Goal: Transaction & Acquisition: Purchase product/service

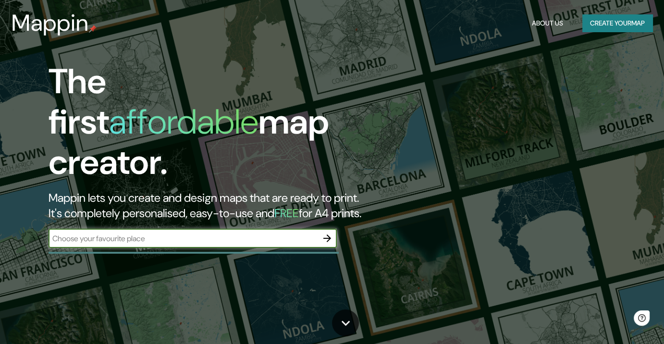
click at [172, 233] on input "text" at bounding box center [183, 238] width 269 height 11
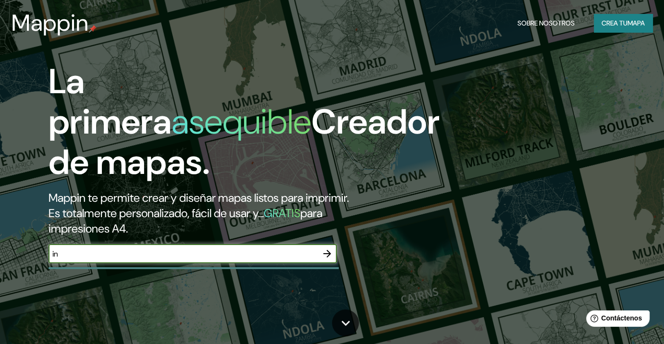
type input "i"
type input "[GEOGRAPHIC_DATA]"
click at [330, 250] on icon "button" at bounding box center [327, 254] width 12 height 12
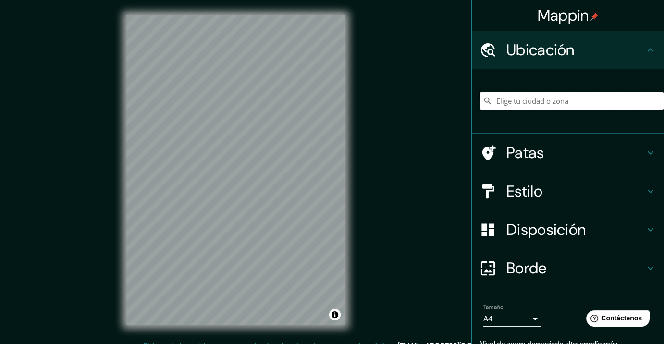
click at [546, 101] on input "Elige tu ciudad o zona" at bounding box center [571, 100] width 184 height 17
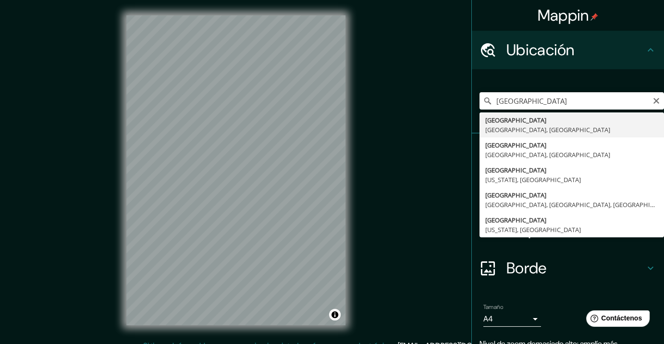
type input "[GEOGRAPHIC_DATA], [GEOGRAPHIC_DATA], [GEOGRAPHIC_DATA]"
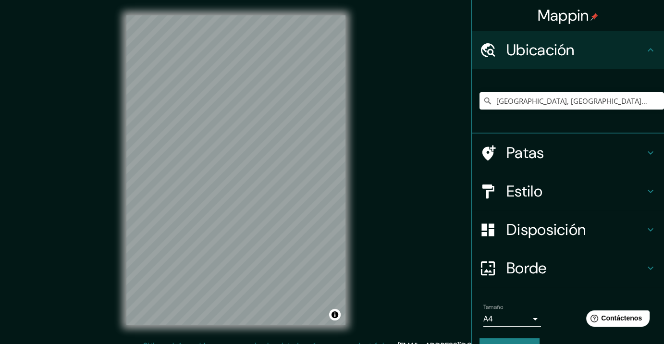
click at [527, 187] on font "Estilo" at bounding box center [524, 191] width 36 height 20
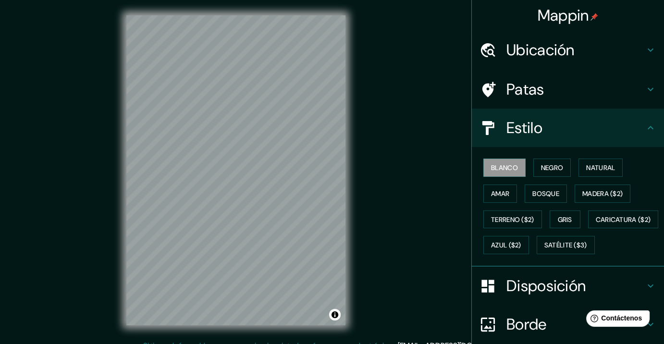
click at [529, 136] on font "Estilo" at bounding box center [524, 128] width 36 height 20
click at [548, 171] on font "Negro" at bounding box center [552, 167] width 23 height 9
click at [507, 195] on button "Amar" at bounding box center [500, 193] width 34 height 18
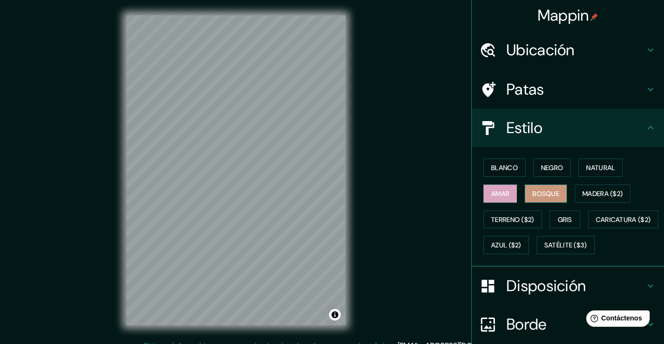
click at [532, 195] on font "Bosque" at bounding box center [545, 193] width 27 height 9
click at [582, 194] on font "Madera ($2)" at bounding box center [602, 193] width 40 height 9
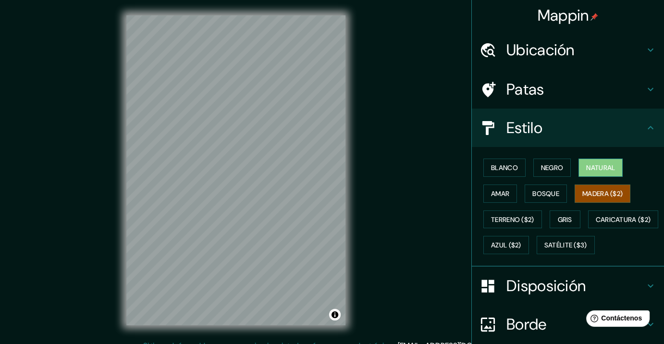
click at [578, 169] on button "Natural" at bounding box center [600, 168] width 44 height 18
click at [548, 168] on font "Negro" at bounding box center [552, 167] width 23 height 9
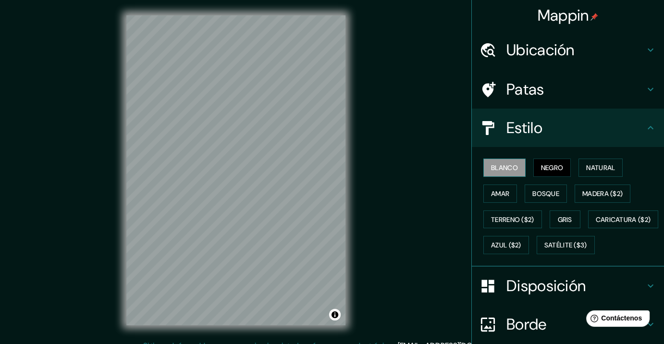
drag, startPoint x: 503, startPoint y: 171, endPoint x: 516, endPoint y: 169, distance: 13.1
click at [504, 171] on font "Blanco" at bounding box center [504, 167] width 27 height 9
click at [581, 165] on button "Natural" at bounding box center [600, 168] width 44 height 18
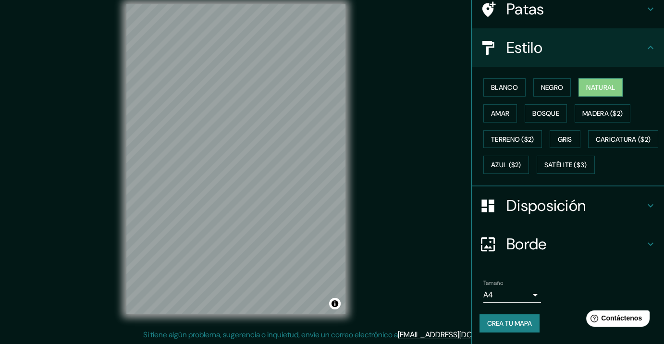
scroll to position [12, 0]
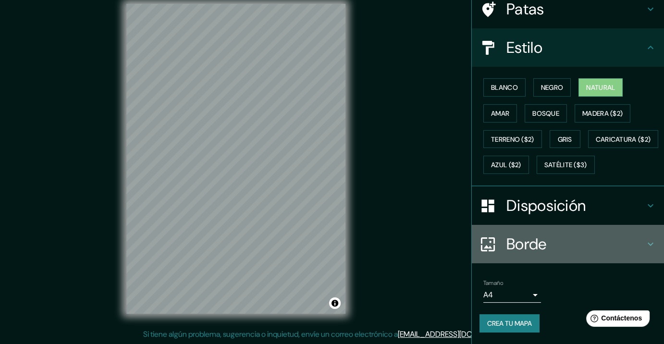
click at [516, 241] on font "Borde" at bounding box center [526, 244] width 40 height 20
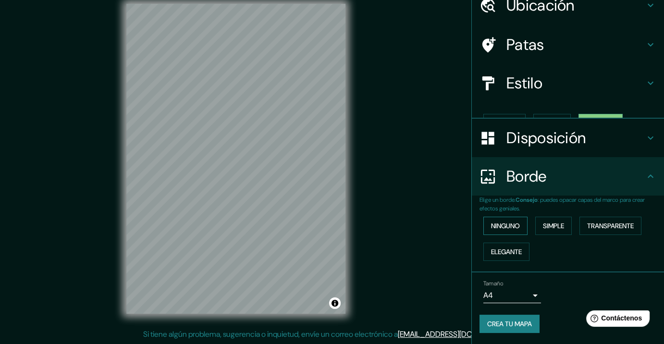
scroll to position [27, 0]
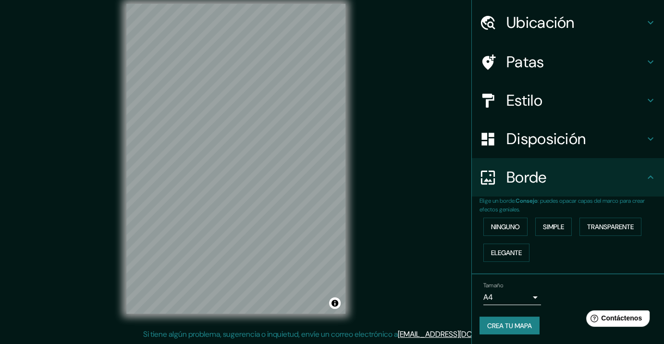
click at [542, 141] on font "Disposición" at bounding box center [545, 139] width 79 height 20
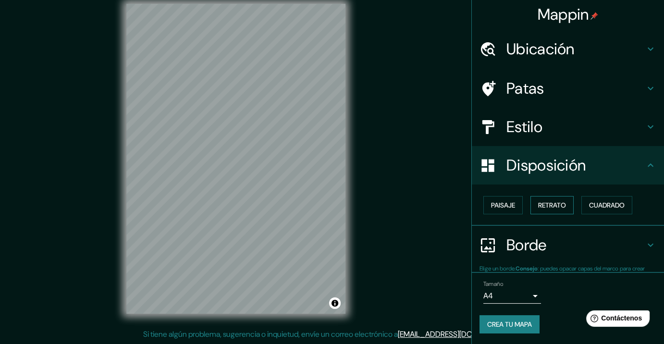
scroll to position [1, 0]
click at [592, 201] on font "Cuadrado" at bounding box center [607, 205] width 36 height 9
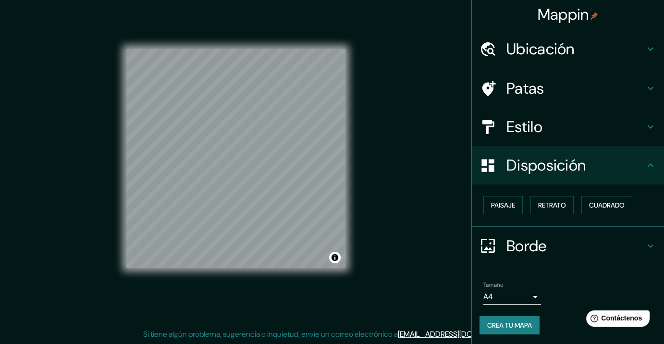
click at [498, 288] on body "Mappin Ubicación Milán, Ciudad metropolitana de Milán, Italia Patas Estilo Disp…" at bounding box center [332, 160] width 664 height 344
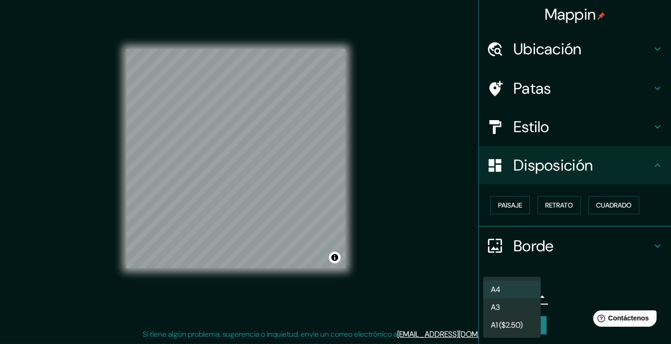
click at [457, 263] on div at bounding box center [335, 172] width 671 height 344
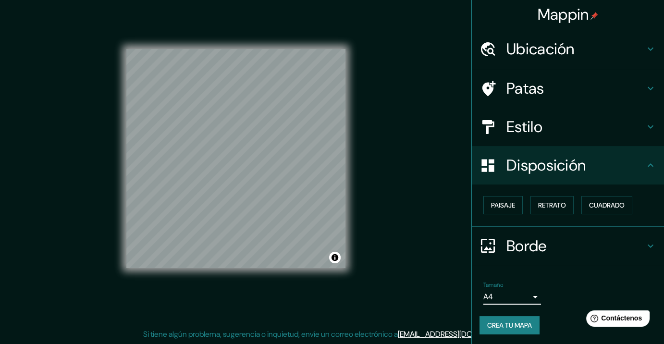
click at [492, 322] on font "Crea tu mapa" at bounding box center [509, 325] width 45 height 9
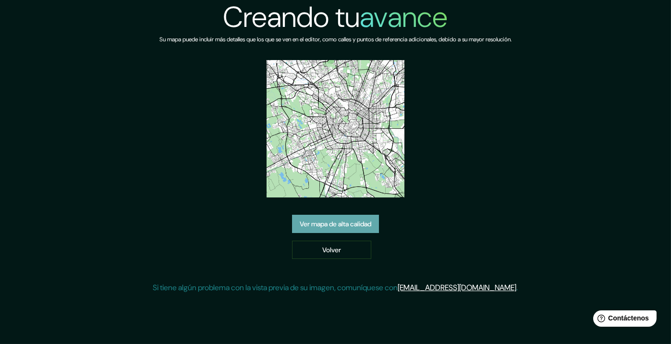
click at [344, 222] on font "Ver mapa de alta calidad" at bounding box center [336, 224] width 72 height 9
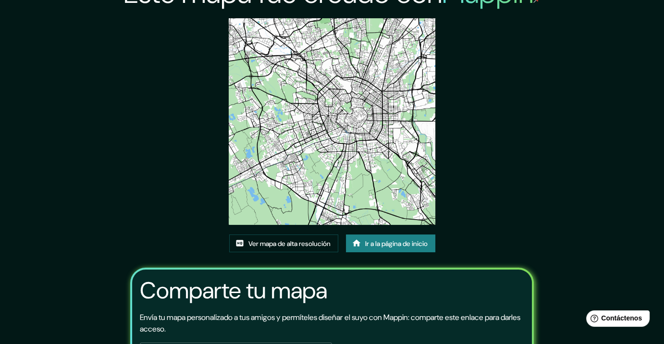
scroll to position [96, 0]
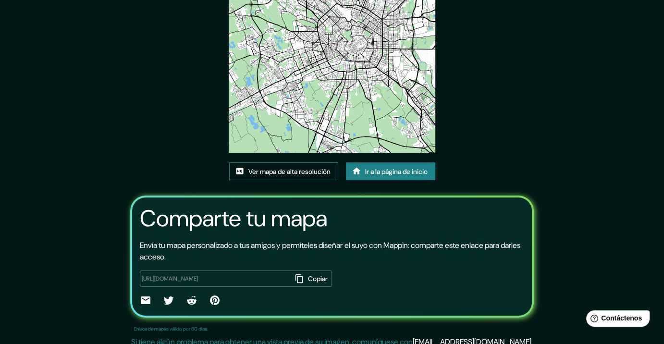
click at [314, 174] on font "Ver mapa de alta resolución" at bounding box center [289, 171] width 82 height 9
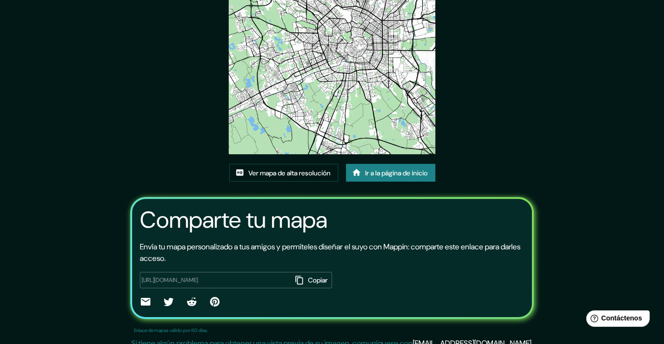
scroll to position [103, 0]
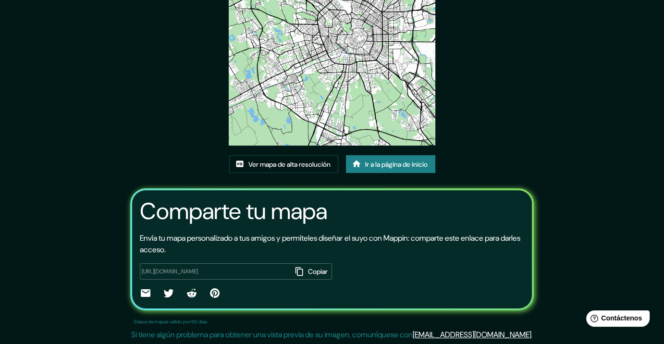
click at [375, 158] on font "Ir a la página de inicio" at bounding box center [396, 164] width 62 height 12
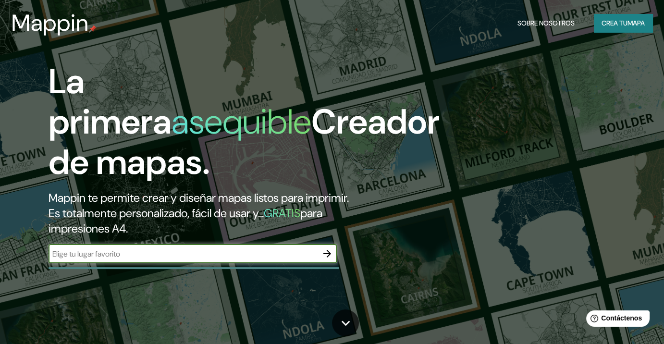
click at [221, 229] on h2 "Mappin te permite crear y diseñar mapas listos para imprimir. Es totalmente per…" at bounding box center [215, 213] width 332 height 46
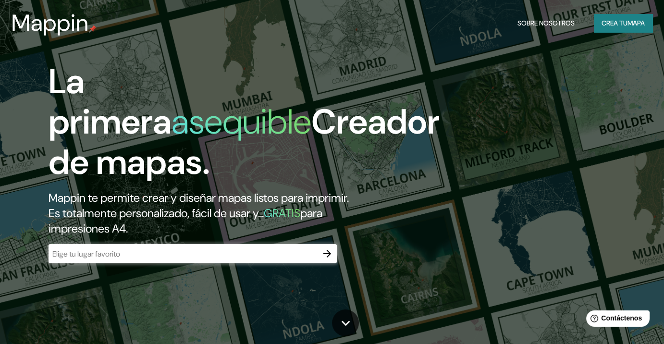
click at [216, 239] on div "La primera asequible Creador de mapas. Mappin te permite crear y diseñar mapas …" at bounding box center [214, 166] width 398 height 211
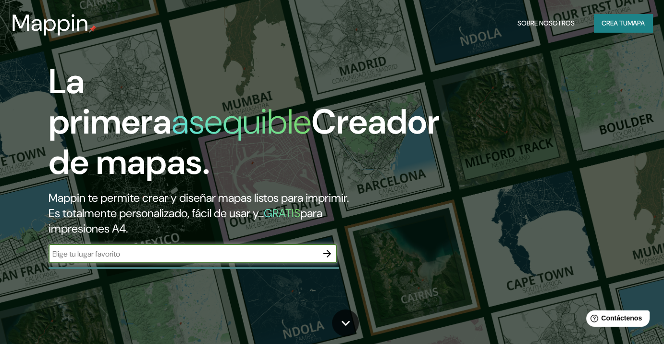
click at [194, 251] on input "text" at bounding box center [183, 253] width 269 height 11
type input "teatro scala de milan"
click at [329, 254] on icon "button" at bounding box center [327, 254] width 8 height 8
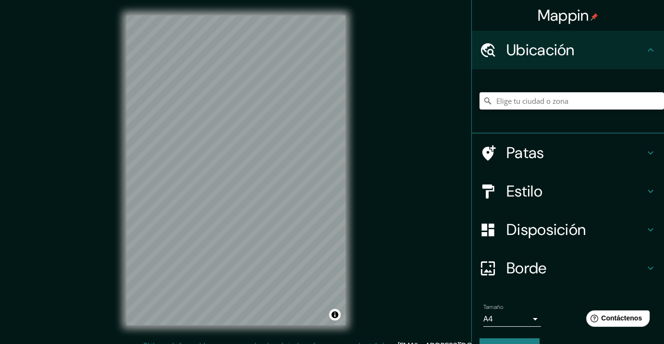
click at [523, 108] on input "Elige tu ciudad o zona" at bounding box center [571, 100] width 184 height 17
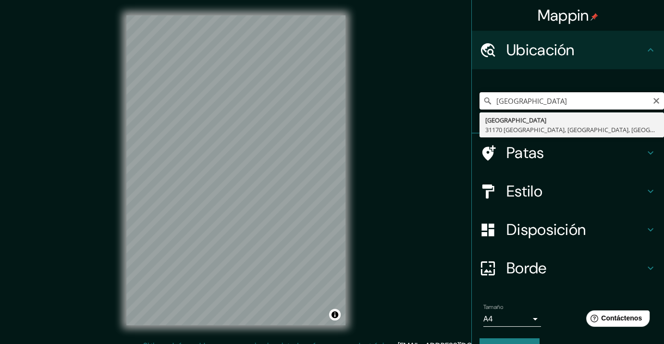
drag, startPoint x: 561, startPoint y: 103, endPoint x: 537, endPoint y: 100, distance: 23.8
click at [479, 98] on div "teatro scala de milan Calle Teatro Escala De Milán 31170 Chihuahua, Chihuahua, …" at bounding box center [571, 100] width 184 height 17
click at [539, 100] on input "teatro scala de milan" at bounding box center [571, 100] width 184 height 17
click at [554, 99] on input "teatro scala amilan" at bounding box center [571, 100] width 184 height 17
type input "t"
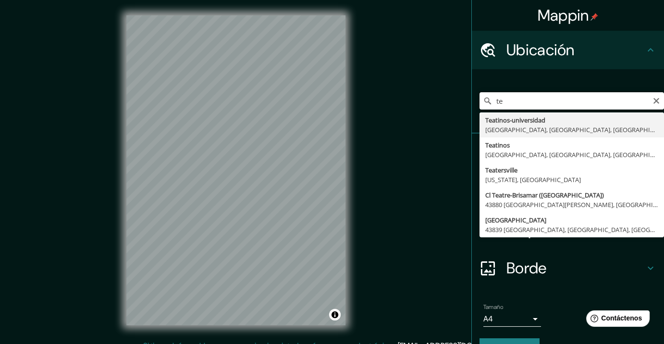
type input "t"
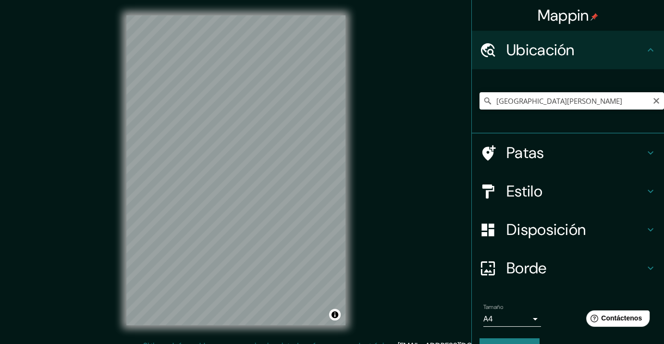
scroll to position [1, 0]
click at [355, 220] on div "© Mapbox © OpenStreetMap Improve this map" at bounding box center [236, 169] width 250 height 340
click at [519, 109] on input "Teatro della Scala" at bounding box center [571, 100] width 184 height 17
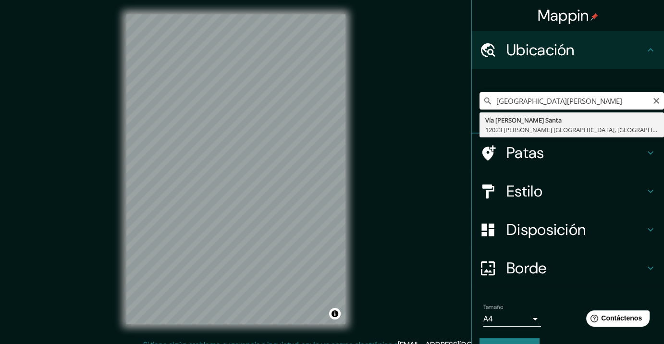
drag, startPoint x: 551, startPoint y: 99, endPoint x: 402, endPoint y: 106, distance: 149.1
click at [406, 105] on div "Mappin Ubicación Teatro della Scala Vía Della Scala Santa 12023 Caraglio Cuneo,…" at bounding box center [332, 177] width 664 height 356
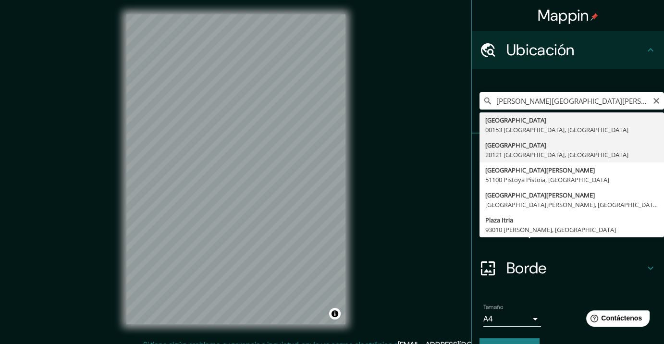
type input "[GEOGRAPHIC_DATA], [GEOGRAPHIC_DATA], [GEOGRAPHIC_DATA]"
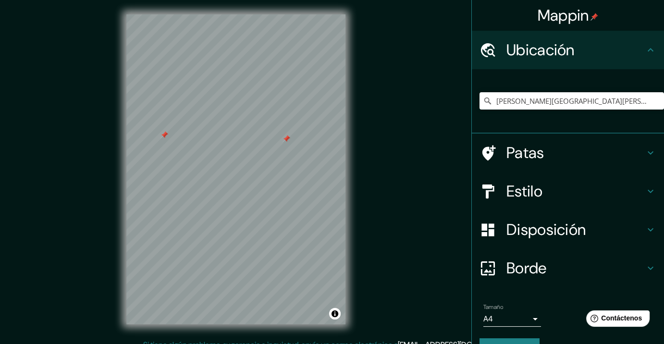
click at [287, 141] on div at bounding box center [287, 139] width 8 height 8
click at [165, 138] on div at bounding box center [164, 135] width 8 height 8
click at [585, 107] on input "[GEOGRAPHIC_DATA], [GEOGRAPHIC_DATA], [GEOGRAPHIC_DATA]" at bounding box center [571, 100] width 184 height 17
drag, startPoint x: 606, startPoint y: 98, endPoint x: 412, endPoint y: 110, distance: 194.0
click at [412, 110] on div "Mappin Ubicación Piazza Della Scala, 20121 Milán Ciudad metropolitana de Milán,…" at bounding box center [332, 177] width 664 height 356
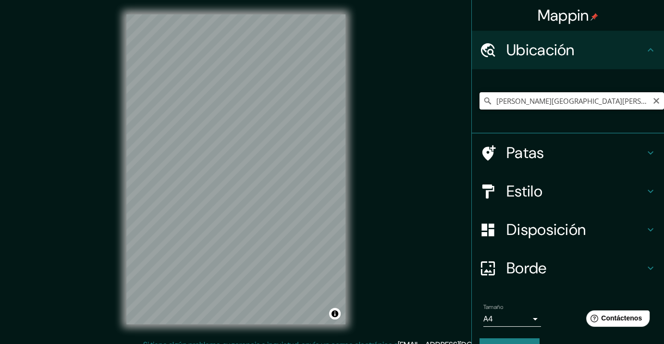
click at [519, 92] on input "[GEOGRAPHIC_DATA], [GEOGRAPHIC_DATA], [GEOGRAPHIC_DATA]" at bounding box center [571, 100] width 184 height 17
drag, startPoint x: 487, startPoint y: 99, endPoint x: 546, endPoint y: 105, distance: 59.9
click at [546, 105] on input "[GEOGRAPHIC_DATA], [GEOGRAPHIC_DATA], [GEOGRAPHIC_DATA]" at bounding box center [571, 100] width 184 height 17
drag, startPoint x: 577, startPoint y: 103, endPoint x: 533, endPoint y: 102, distance: 43.7
click at [533, 102] on input "[GEOGRAPHIC_DATA], [GEOGRAPHIC_DATA], [GEOGRAPHIC_DATA]" at bounding box center [571, 100] width 184 height 17
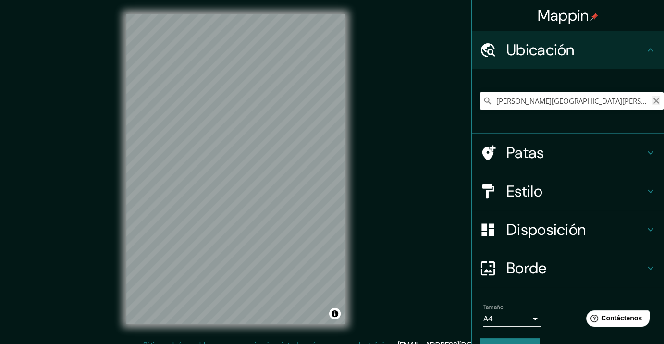
click at [652, 99] on icon "Claro" at bounding box center [656, 101] width 8 height 8
paste input "[GEOGRAPHIC_DATA]"
type input "[GEOGRAPHIC_DATA], [GEOGRAPHIC_DATA], [GEOGRAPHIC_DATA]"
click at [526, 236] on font "Disposición" at bounding box center [545, 230] width 79 height 20
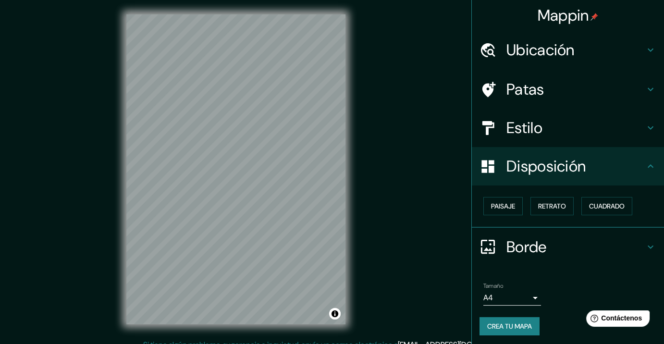
click at [530, 240] on font "Borde" at bounding box center [526, 247] width 40 height 20
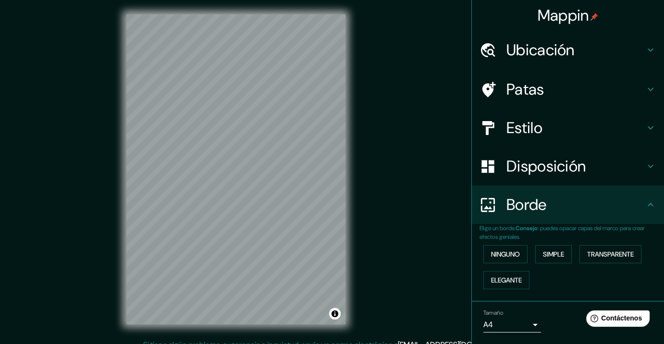
click at [537, 180] on div "Disposición" at bounding box center [568, 166] width 192 height 38
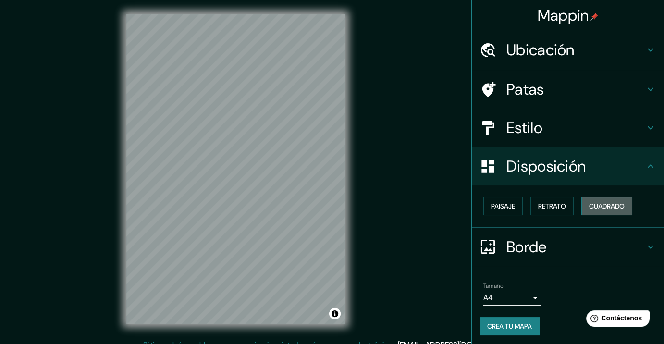
click at [596, 204] on font "Cuadrado" at bounding box center [607, 206] width 36 height 9
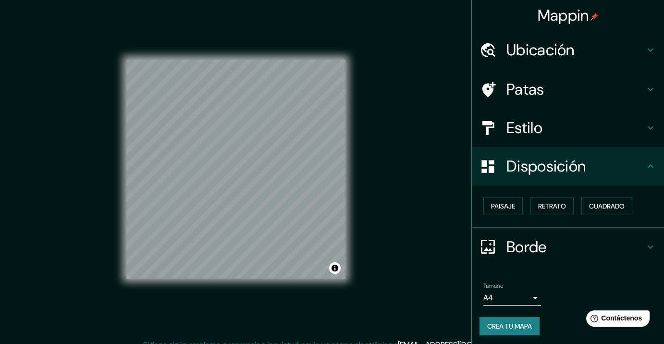
click at [528, 92] on font "Patas" at bounding box center [525, 89] width 38 height 20
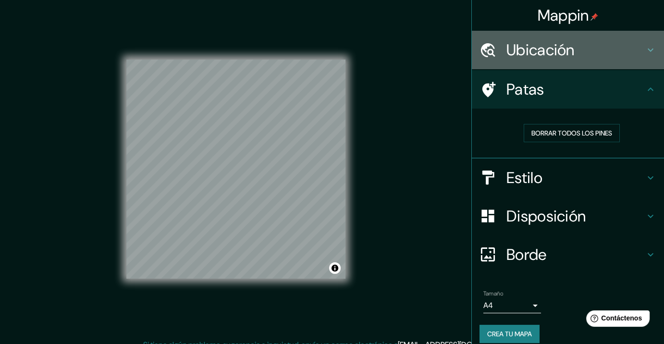
click at [535, 57] on font "Ubicación" at bounding box center [540, 50] width 68 height 20
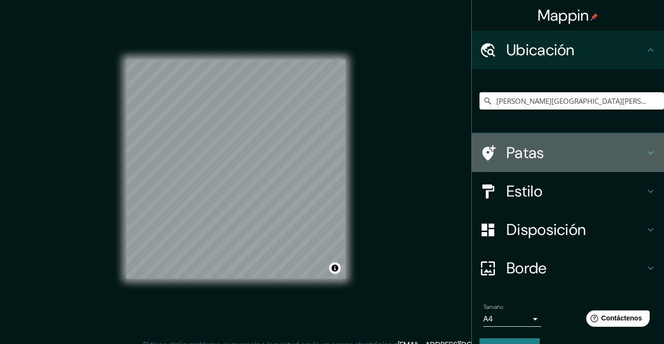
click at [527, 135] on div "Patas" at bounding box center [568, 153] width 192 height 38
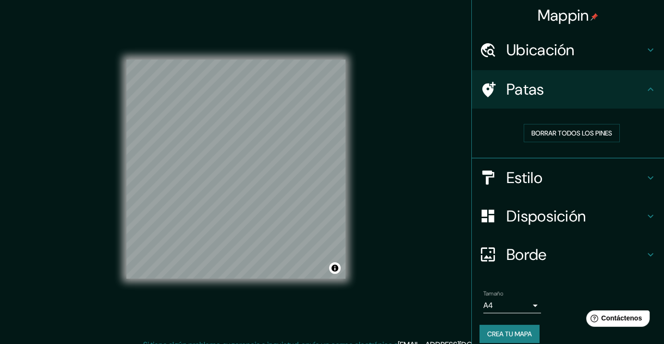
click at [536, 48] on font "Ubicación" at bounding box center [540, 50] width 68 height 20
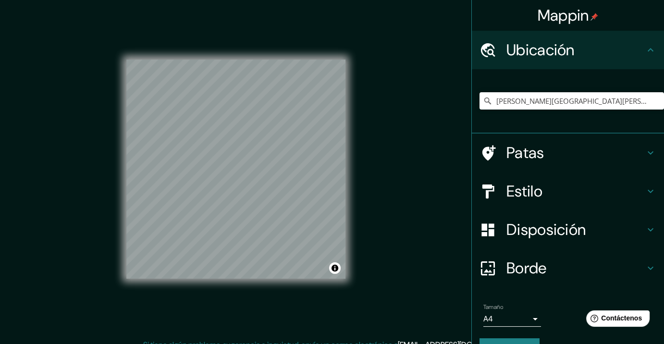
click at [530, 137] on div "Patas" at bounding box center [568, 153] width 192 height 38
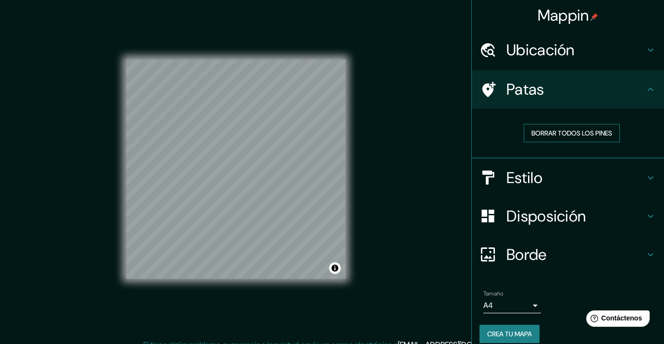
click at [562, 124] on button "Borrar todos los pines" at bounding box center [572, 133] width 96 height 18
click at [562, 127] on font "Borrar todos los pines" at bounding box center [571, 133] width 81 height 12
click at [552, 41] on font "Ubicación" at bounding box center [540, 50] width 68 height 20
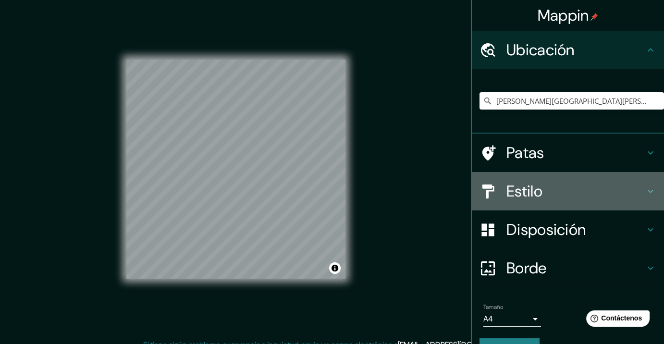
click at [524, 187] on font "Estilo" at bounding box center [524, 191] width 36 height 20
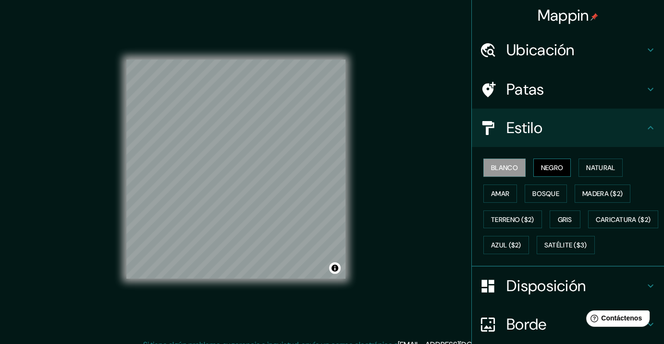
click at [541, 167] on font "Negro" at bounding box center [552, 167] width 23 height 9
click at [532, 192] on font "Bosque" at bounding box center [545, 193] width 27 height 9
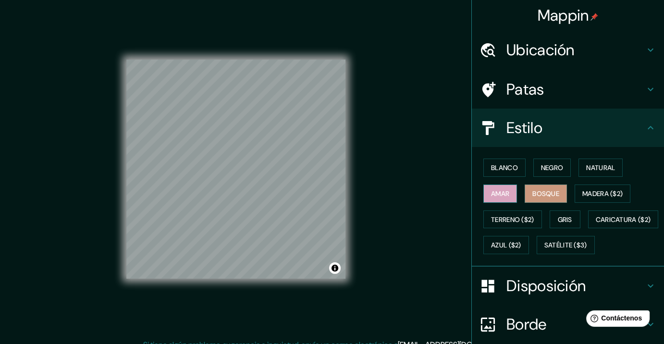
click at [505, 190] on button "Amar" at bounding box center [500, 193] width 34 height 18
click at [533, 170] on button "Negro" at bounding box center [552, 168] width 38 height 18
click at [581, 183] on div "Blanco Negro Natural Amar Bosque Madera ($2) Terreno ($2) Gris Caricatura ($2) …" at bounding box center [571, 206] width 184 height 103
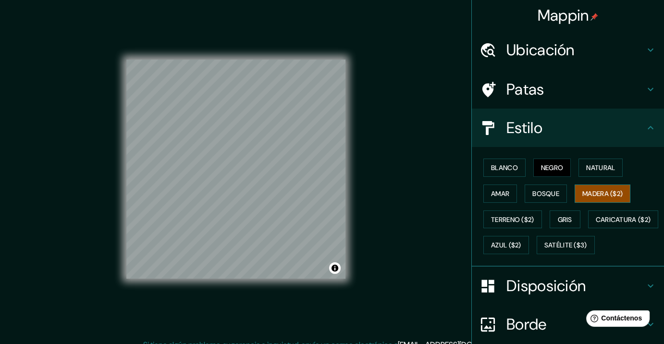
click at [582, 189] on font "Madera ($2)" at bounding box center [602, 193] width 40 height 9
click at [512, 180] on div "Blanco Negro Natural Amar Bosque Madera ($2) Terreno ($2) Gris Caricatura ($2) …" at bounding box center [571, 206] width 184 height 103
click at [504, 188] on button "Amar" at bounding box center [500, 193] width 34 height 18
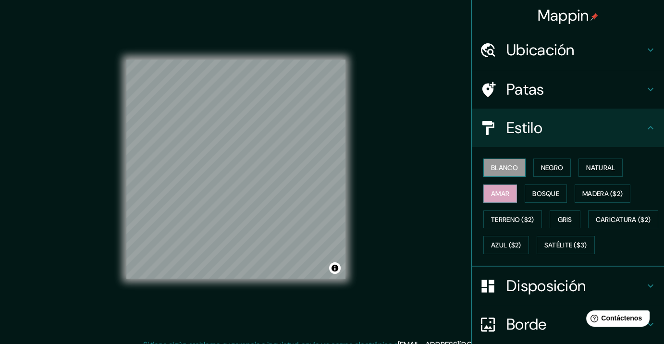
click at [491, 164] on font "Blanco" at bounding box center [504, 167] width 27 height 9
click at [550, 164] on font "Negro" at bounding box center [552, 167] width 23 height 9
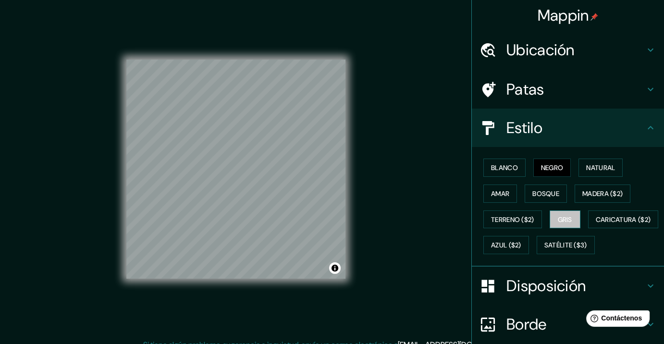
click at [562, 213] on font "Gris" at bounding box center [565, 219] width 14 height 12
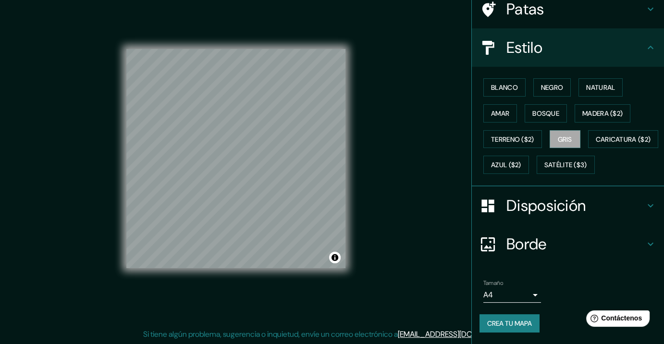
scroll to position [102, 0]
click at [501, 318] on font "Crea tu mapa" at bounding box center [509, 323] width 45 height 12
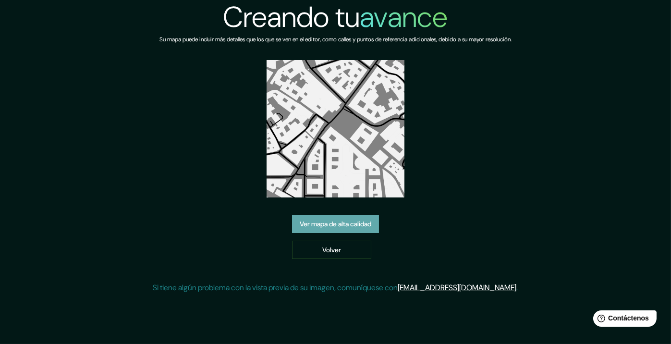
click at [342, 222] on font "Ver mapa de alta calidad" at bounding box center [336, 224] width 72 height 9
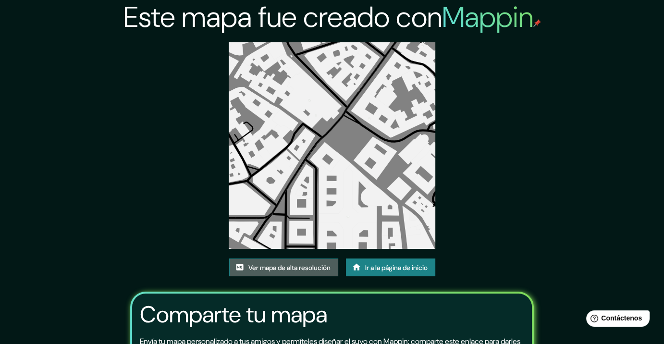
click at [306, 272] on font "Ver mapa de alta resolución" at bounding box center [289, 267] width 82 height 12
click at [388, 270] on font "Ir a la página de inicio" at bounding box center [396, 267] width 62 height 9
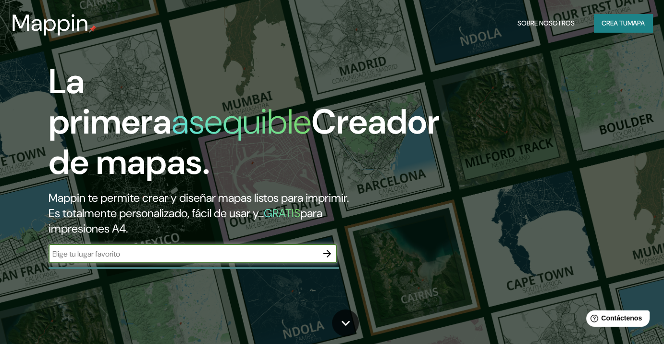
click at [260, 262] on div "​" at bounding box center [193, 253] width 288 height 19
type input "t"
click at [203, 250] on input "text" at bounding box center [183, 253] width 269 height 11
click at [158, 249] on input "text" at bounding box center [183, 253] width 269 height 11
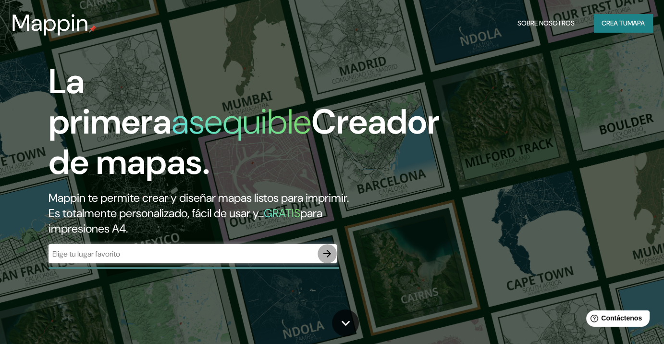
click at [326, 253] on icon "button" at bounding box center [327, 254] width 8 height 8
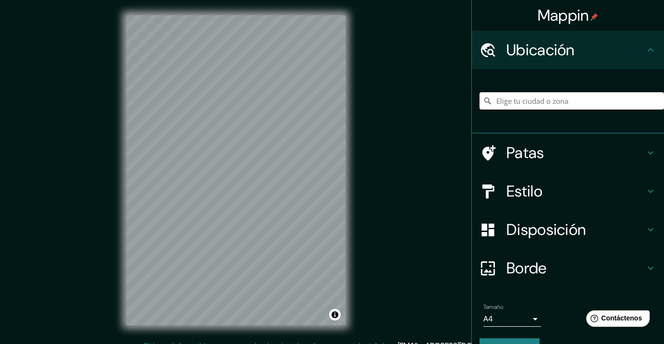
click at [518, 102] on input "Elige tu ciudad o zona" at bounding box center [571, 100] width 184 height 17
paste input "t"
click at [516, 100] on input "Elige tu ciudad o zona" at bounding box center [571, 100] width 184 height 17
click at [604, 100] on input "[PERSON_NAME][GEOGRAPHIC_DATA], [GEOGRAPHIC_DATA], [GEOGRAPHIC_DATA], [GEOGRAPH…" at bounding box center [571, 100] width 184 height 17
type input "[PERSON_NAME][GEOGRAPHIC_DATA], [GEOGRAPHIC_DATA], [GEOGRAPHIC_DATA], [GEOGRAPH…"
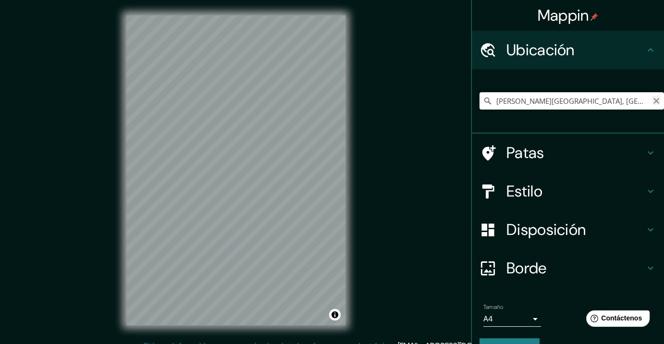
click at [652, 99] on icon "Claro" at bounding box center [656, 101] width 8 height 8
type input ","
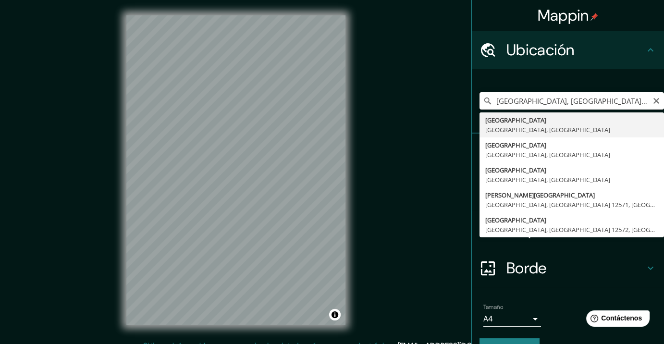
drag, startPoint x: 603, startPoint y: 102, endPoint x: 512, endPoint y: 102, distance: 91.3
click at [512, 102] on input "[GEOGRAPHIC_DATA], [GEOGRAPHIC_DATA], [GEOGRAPHIC_DATA]" at bounding box center [571, 100] width 184 height 17
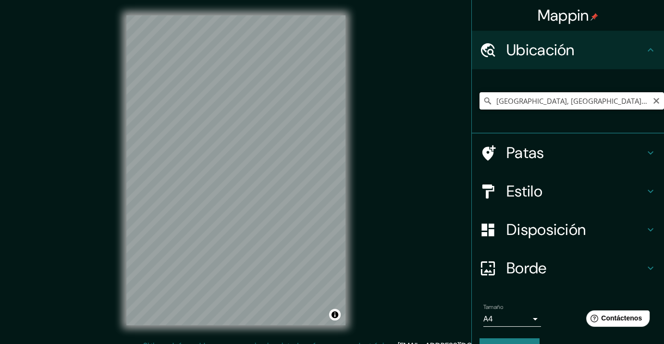
drag, startPoint x: 510, startPoint y: 102, endPoint x: 642, endPoint y: 108, distance: 132.3
click at [642, 108] on input "[GEOGRAPHIC_DATA], [GEOGRAPHIC_DATA], [GEOGRAPHIC_DATA]" at bounding box center [571, 100] width 184 height 17
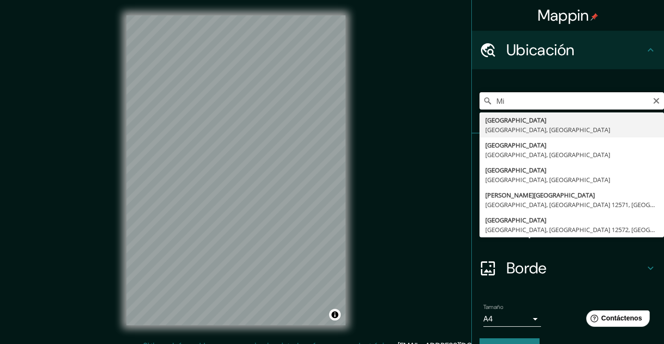
type input "M"
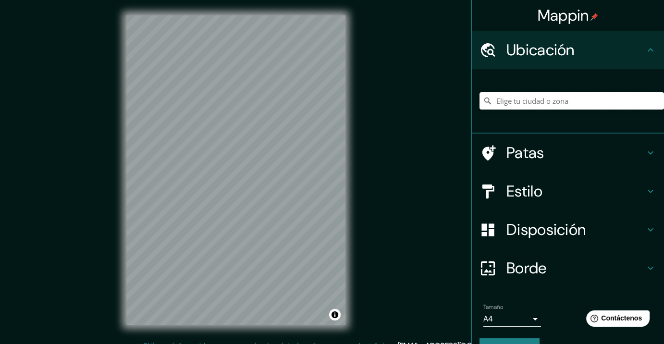
type input "y"
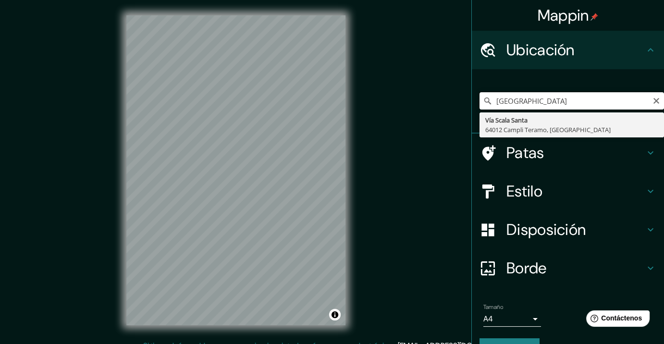
drag, startPoint x: 564, startPoint y: 104, endPoint x: 510, endPoint y: 107, distance: 53.4
click at [510, 107] on input "[GEOGRAPHIC_DATA]" at bounding box center [571, 100] width 184 height 17
click at [511, 99] on input "[GEOGRAPHIC_DATA]" at bounding box center [571, 100] width 184 height 17
click at [509, 99] on input "[GEOGRAPHIC_DATA]" at bounding box center [571, 100] width 184 height 17
drag, startPoint x: 492, startPoint y: 99, endPoint x: 590, endPoint y: 107, distance: 98.3
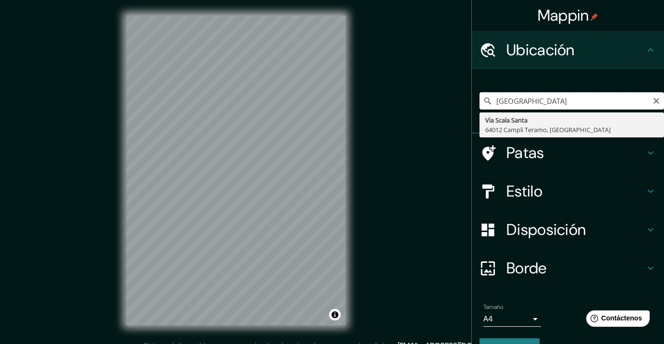
click at [590, 107] on input "[GEOGRAPHIC_DATA]" at bounding box center [571, 100] width 184 height 17
type input "t"
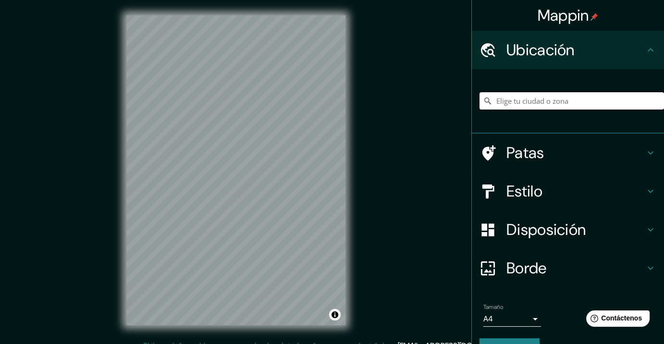
click at [514, 99] on input "Elige tu ciudad o zona" at bounding box center [571, 100] width 184 height 17
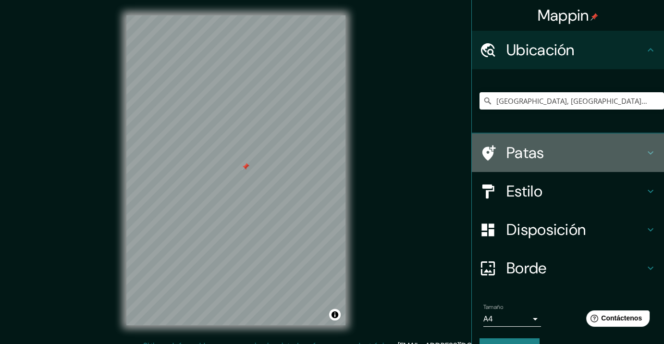
click at [528, 152] on font "Patas" at bounding box center [525, 153] width 38 height 20
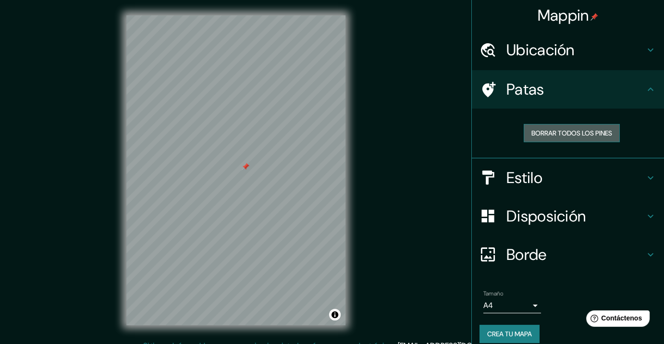
click at [553, 132] on font "Borrar todos los pines" at bounding box center [571, 133] width 81 height 9
click at [531, 58] on font "Ubicación" at bounding box center [540, 50] width 68 height 20
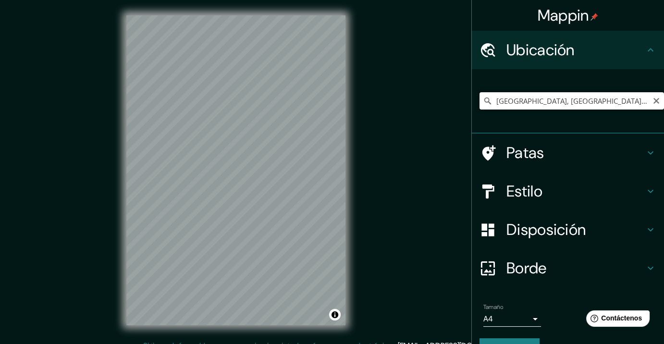
click at [532, 104] on input "[GEOGRAPHIC_DATA], [GEOGRAPHIC_DATA], [GEOGRAPHIC_DATA]" at bounding box center [571, 100] width 184 height 17
drag, startPoint x: 553, startPoint y: 101, endPoint x: 600, endPoint y: 103, distance: 47.1
click at [598, 103] on input "[GEOGRAPHIC_DATA], [GEOGRAPHIC_DATA], [GEOGRAPHIC_DATA]" at bounding box center [571, 100] width 184 height 17
type input "Piaiudad metropolitana de [GEOGRAPHIC_DATA], [GEOGRAPHIC_DATA]"
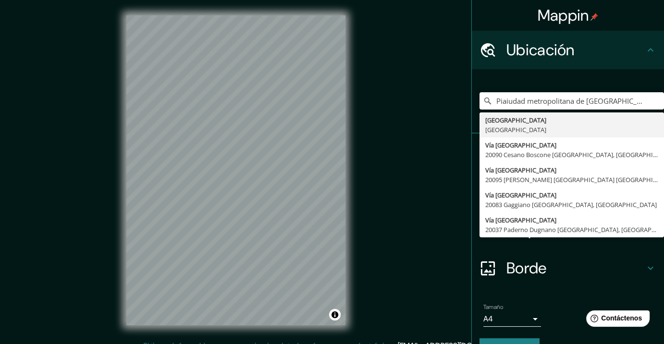
drag, startPoint x: 634, startPoint y: 100, endPoint x: 362, endPoint y: 106, distance: 272.0
click at [362, 106] on div "Mappin Ubicación [GEOGRAPHIC_DATA], [GEOGRAPHIC_DATA] [GEOGRAPHIC_DATA] [GEOGRA…" at bounding box center [332, 178] width 664 height 356
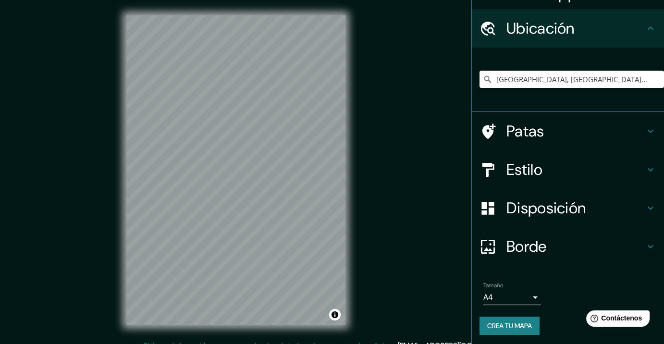
scroll to position [23, 0]
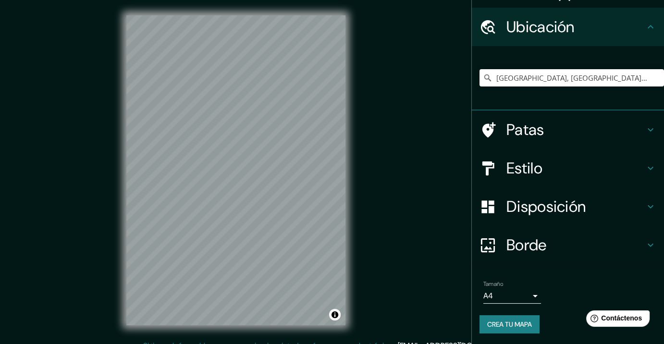
click at [506, 168] on font "Estilo" at bounding box center [524, 168] width 36 height 20
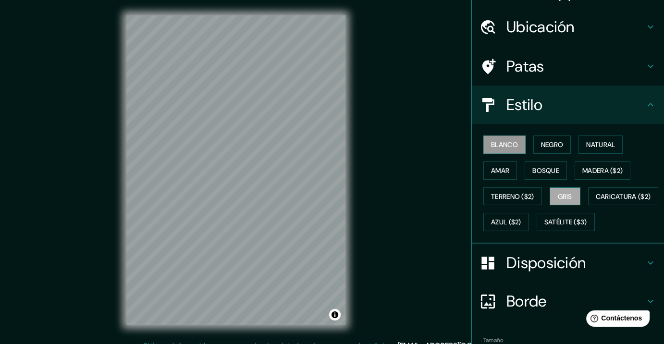
click at [565, 192] on font "Gris" at bounding box center [565, 196] width 14 height 9
click at [500, 172] on font "Amar" at bounding box center [500, 170] width 18 height 9
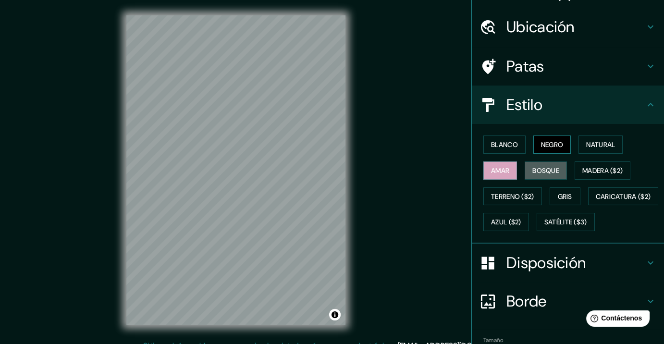
drag, startPoint x: 532, startPoint y: 169, endPoint x: 536, endPoint y: 149, distance: 19.6
click at [533, 169] on font "Bosque" at bounding box center [545, 170] width 27 height 9
click at [541, 149] on font "Negro" at bounding box center [552, 144] width 23 height 12
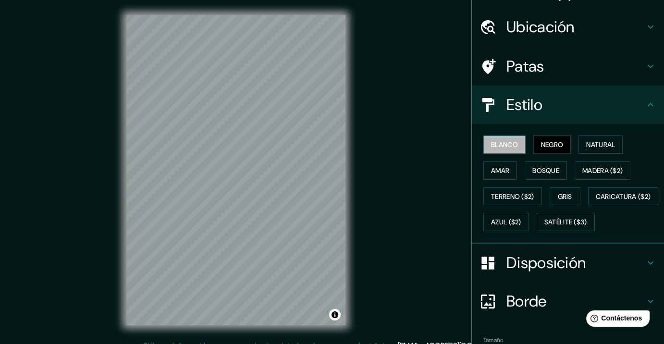
click at [502, 146] on font "Blanco" at bounding box center [504, 144] width 27 height 9
click at [592, 135] on button "Natural" at bounding box center [600, 144] width 44 height 18
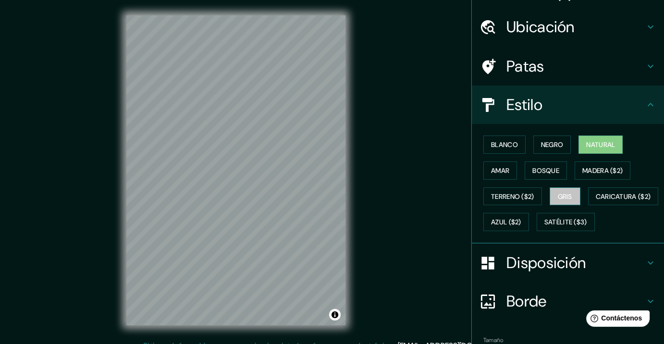
click at [574, 190] on button "Gris" at bounding box center [565, 196] width 31 height 18
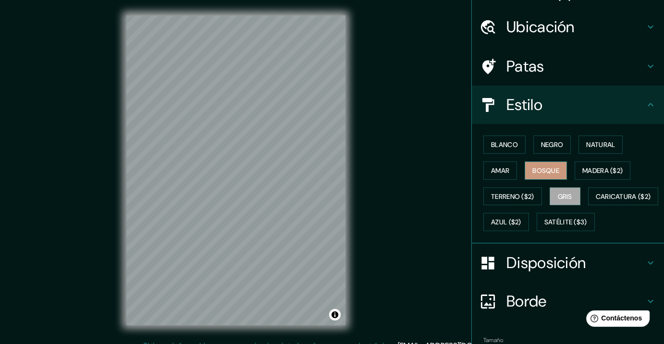
click at [540, 166] on font "Bosque" at bounding box center [545, 170] width 27 height 9
click at [544, 146] on font "Negro" at bounding box center [552, 144] width 23 height 9
click at [533, 148] on button "Negro" at bounding box center [552, 144] width 38 height 18
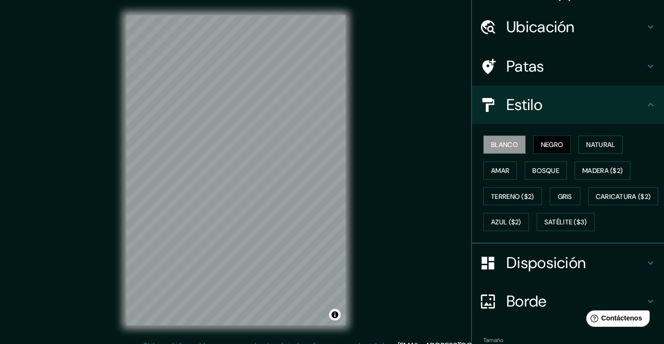
click at [505, 144] on font "Blanco" at bounding box center [504, 144] width 27 height 9
click at [488, 163] on button "Amar" at bounding box center [500, 170] width 34 height 18
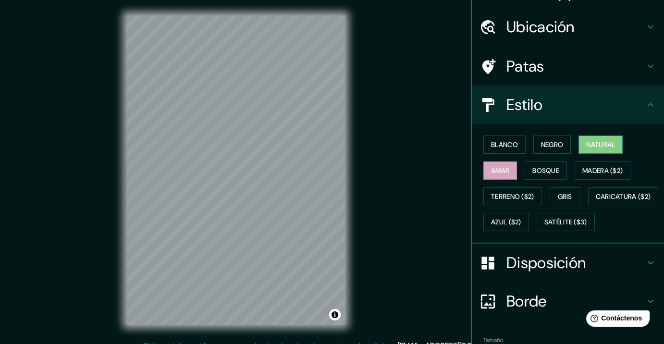
click at [591, 141] on font "Natural" at bounding box center [600, 144] width 29 height 9
click at [590, 173] on font "Madera ($2)" at bounding box center [602, 170] width 40 height 9
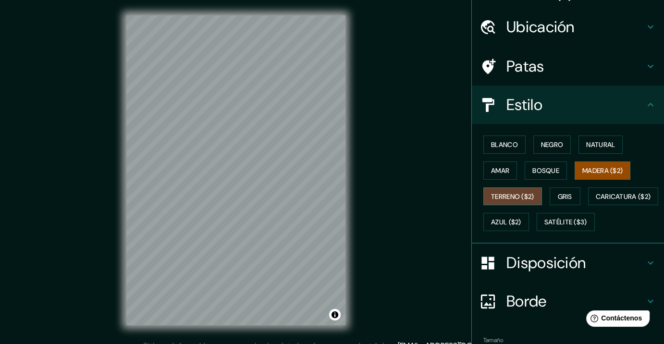
click at [526, 196] on font "Terreno ($2)" at bounding box center [512, 196] width 43 height 9
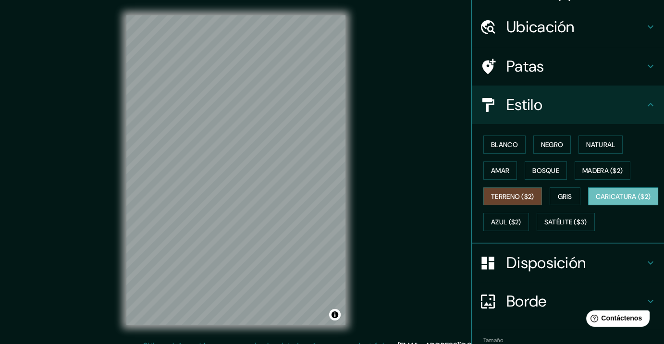
click at [596, 201] on font "Caricatura ($2)" at bounding box center [623, 196] width 55 height 9
click at [544, 227] on font "Satélite ($3)" at bounding box center [565, 222] width 43 height 9
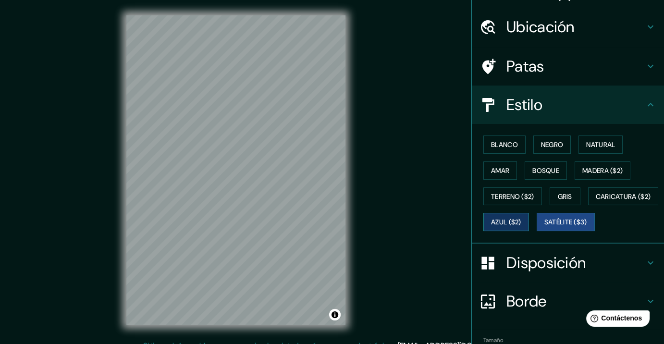
click at [521, 222] on font "Azul ($2)" at bounding box center [506, 222] width 30 height 9
click at [565, 195] on font "Gris" at bounding box center [565, 196] width 14 height 9
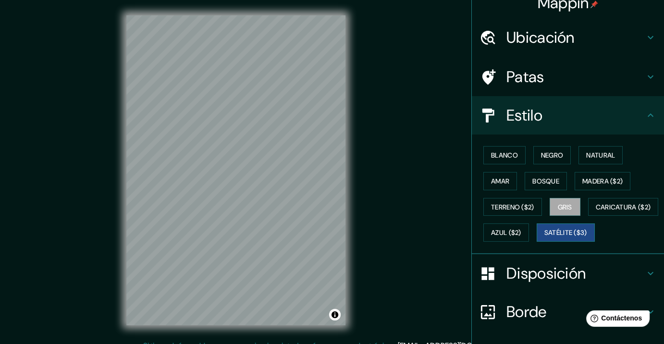
scroll to position [0, 0]
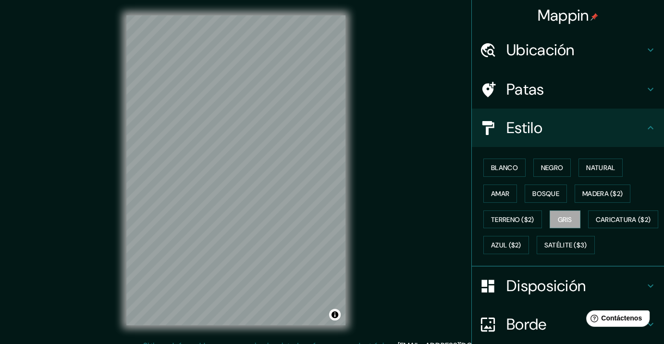
click at [523, 51] on font "Ubicación" at bounding box center [540, 50] width 68 height 20
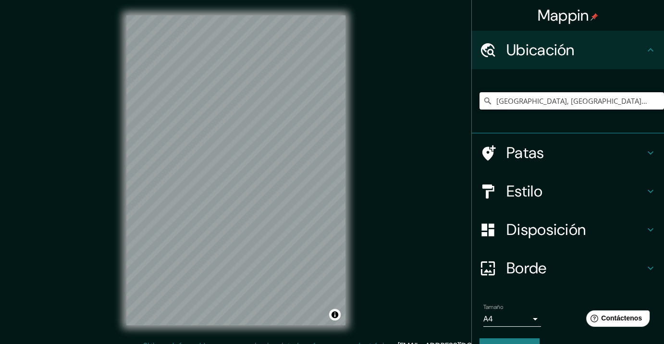
click at [520, 95] on input "[GEOGRAPHIC_DATA], [GEOGRAPHIC_DATA], [GEOGRAPHIC_DATA]" at bounding box center [571, 100] width 184 height 17
drag, startPoint x: 496, startPoint y: 98, endPoint x: 670, endPoint y: 108, distance: 174.7
click at [664, 108] on html "Mappin Ubicación [GEOGRAPHIC_DATA], [GEOGRAPHIC_DATA], [GEOGRAPHIC_DATA] Patas …" at bounding box center [332, 172] width 664 height 344
type input "M"
click at [554, 88] on div "Place delà, [GEOGRAPHIC_DATA], [GEOGRAPHIC_DATA], [GEOGRAPHIC_DATA] Plaza delà …" at bounding box center [571, 101] width 184 height 48
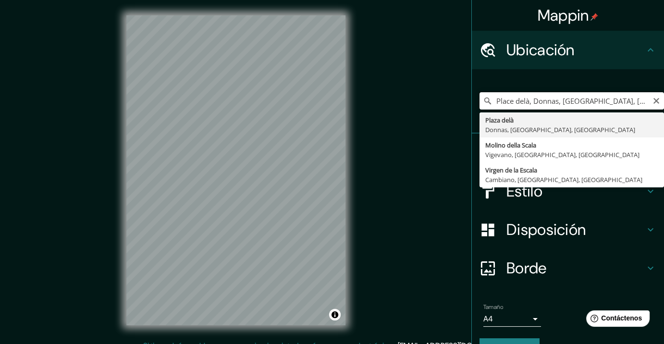
drag, startPoint x: 500, startPoint y: 99, endPoint x: 655, endPoint y: 100, distance: 155.2
click at [655, 100] on input "Place delà, Donnas, [GEOGRAPHIC_DATA], [GEOGRAPHIC_DATA]" at bounding box center [571, 100] width 184 height 17
type input "P"
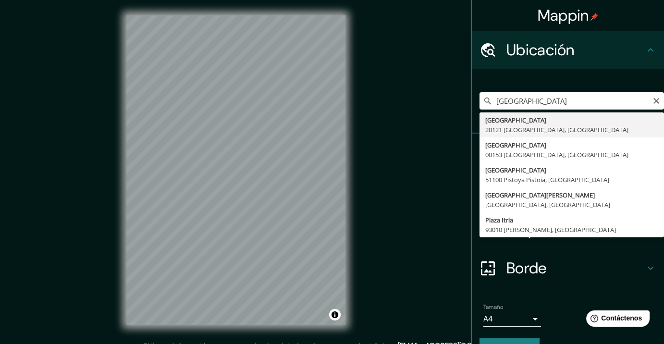
type input "[GEOGRAPHIC_DATA], [GEOGRAPHIC_DATA], [GEOGRAPHIC_DATA]"
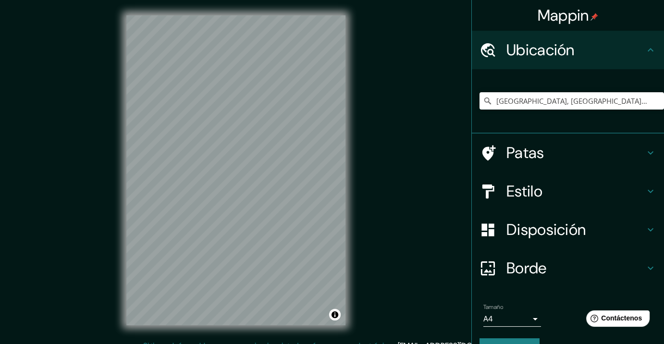
click at [531, 154] on font "Patas" at bounding box center [525, 153] width 38 height 20
